Goal: Task Accomplishment & Management: Use online tool/utility

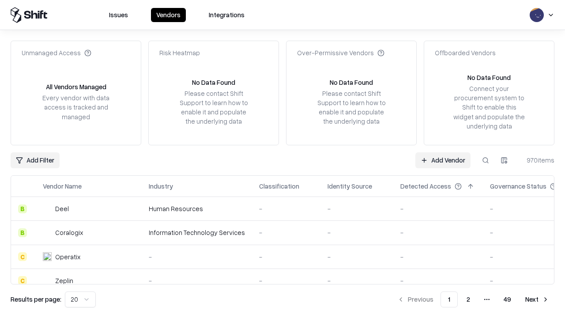
click at [443, 160] on link "Add Vendor" at bounding box center [442, 160] width 55 height 16
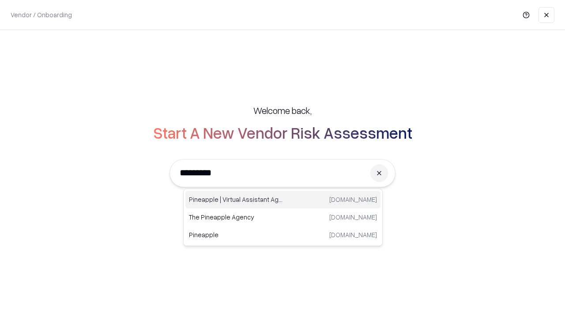
click at [283, 200] on div "Pineapple | Virtual Assistant Agency [DOMAIN_NAME]" at bounding box center [282, 200] width 195 height 18
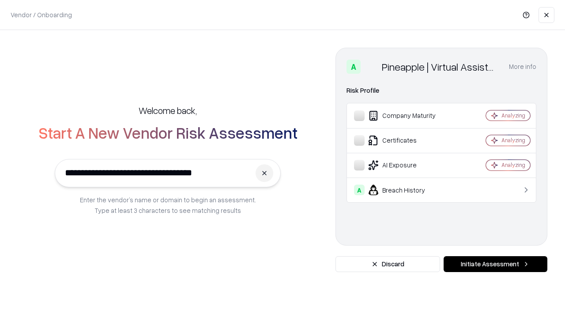
type input "**********"
click at [495, 264] on button "Initiate Assessment" at bounding box center [496, 264] width 104 height 16
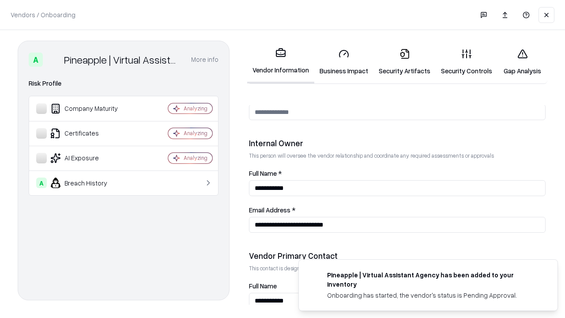
scroll to position [457, 0]
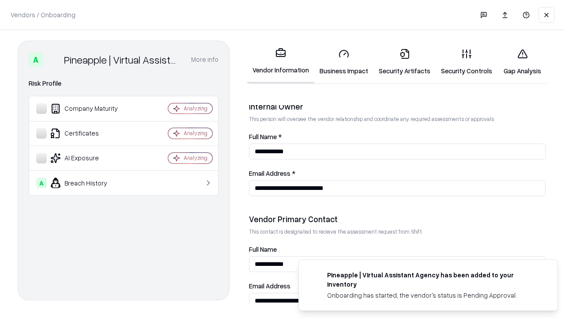
click at [404, 62] on link "Security Artifacts" at bounding box center [404, 61] width 62 height 41
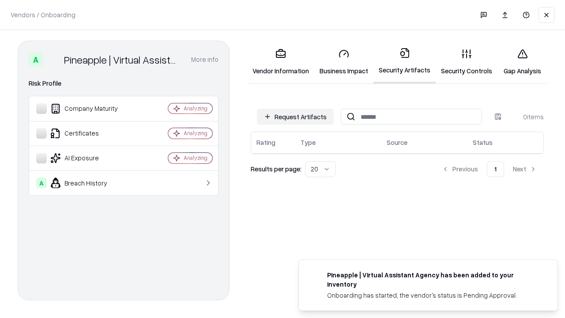
click at [295, 117] on button "Request Artifacts" at bounding box center [295, 117] width 77 height 16
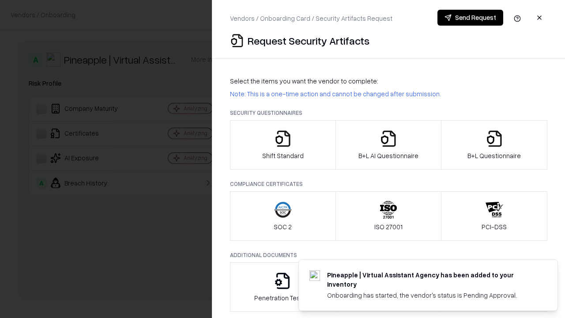
click at [494, 145] on icon "button" at bounding box center [495, 139] width 18 height 18
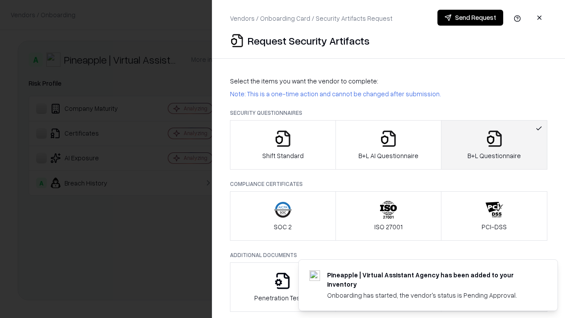
click at [388, 145] on icon "button" at bounding box center [389, 139] width 18 height 18
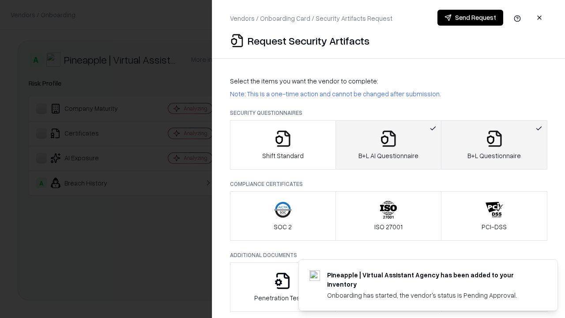
click at [470, 18] on button "Send Request" at bounding box center [471, 18] width 66 height 16
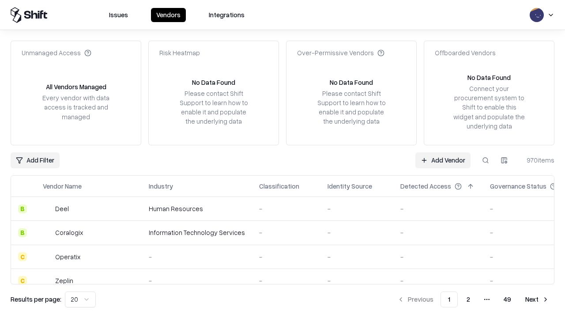
click at [486, 160] on button at bounding box center [486, 160] width 16 height 16
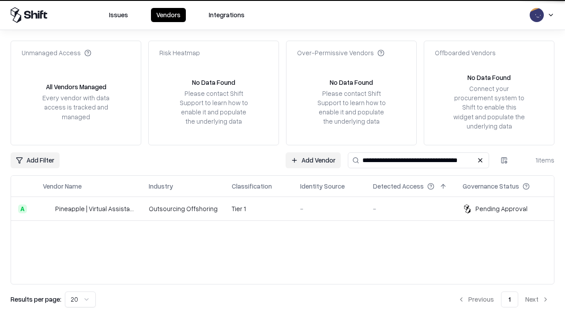
type input "**********"
click at [288, 208] on td "Tier 1" at bounding box center [259, 209] width 68 height 24
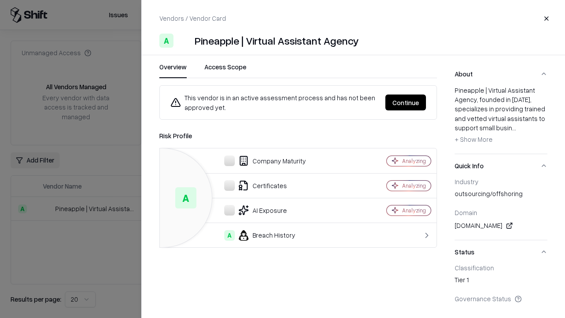
click at [406, 102] on button "Continue" at bounding box center [405, 102] width 41 height 16
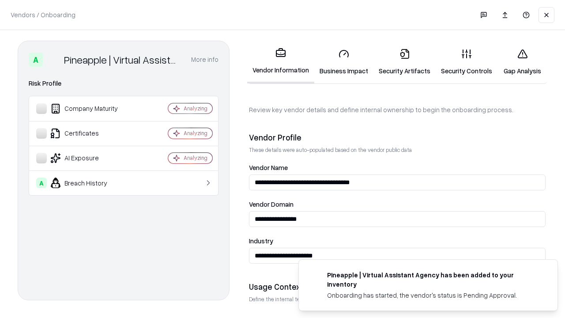
click at [404, 62] on link "Security Artifacts" at bounding box center [404, 61] width 62 height 41
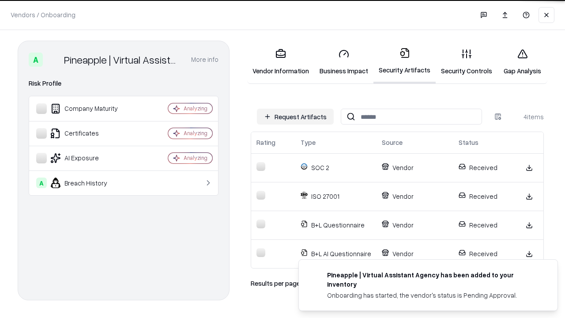
click at [522, 62] on link "Gap Analysis" at bounding box center [523, 61] width 50 height 41
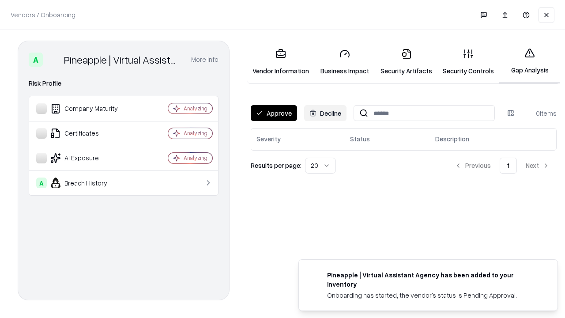
click at [274, 113] on button "Approve" at bounding box center [274, 113] width 46 height 16
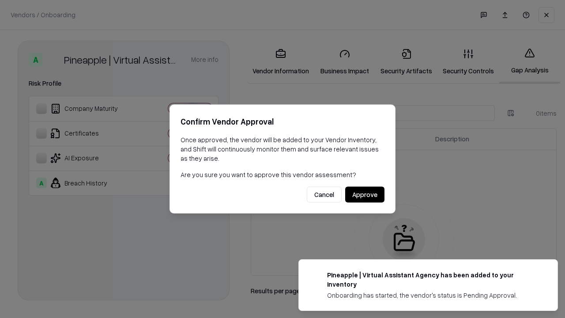
click at [365, 194] on button "Approve" at bounding box center [364, 195] width 39 height 16
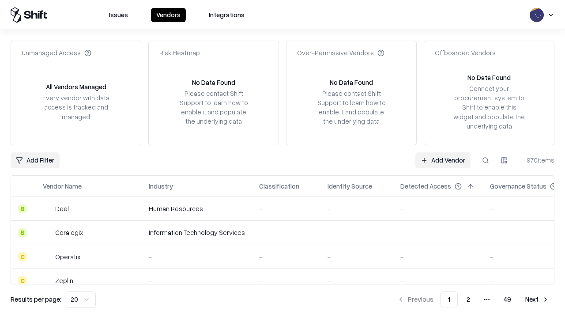
type input "**********"
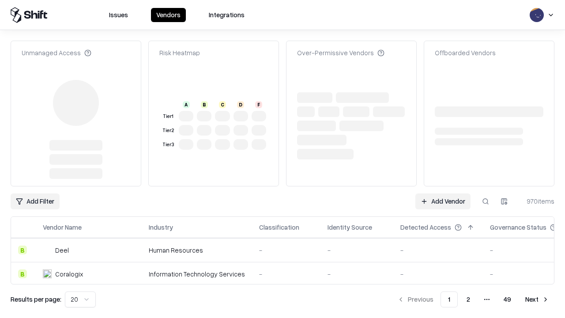
click at [443, 201] on link "Add Vendor" at bounding box center [442, 201] width 55 height 16
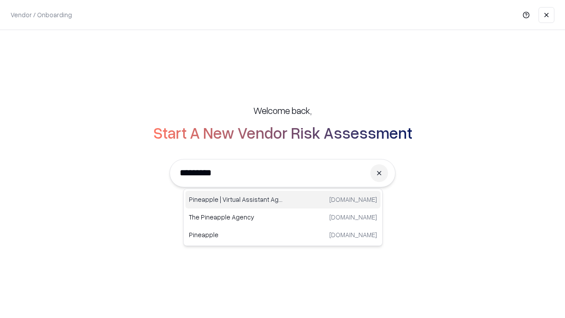
click at [283, 200] on div "Pineapple | Virtual Assistant Agency [DOMAIN_NAME]" at bounding box center [282, 200] width 195 height 18
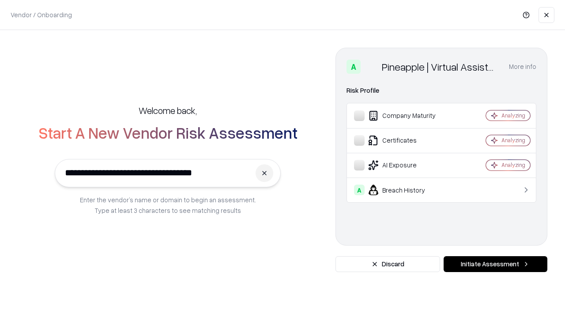
type input "**********"
click at [495, 264] on button "Initiate Assessment" at bounding box center [496, 264] width 104 height 16
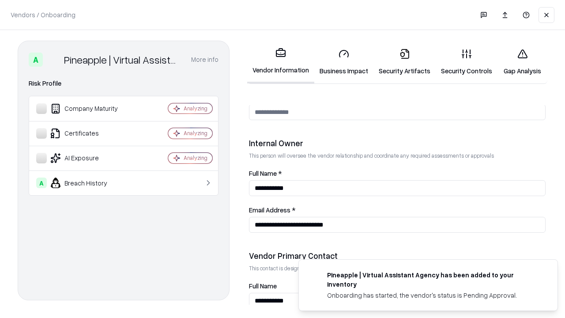
scroll to position [457, 0]
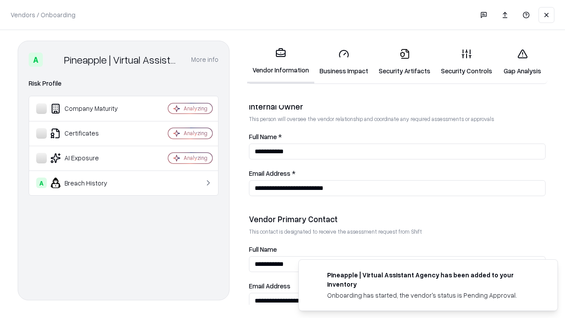
click at [522, 62] on link "Gap Analysis" at bounding box center [523, 61] width 50 height 41
